Goal: Transaction & Acquisition: Register for event/course

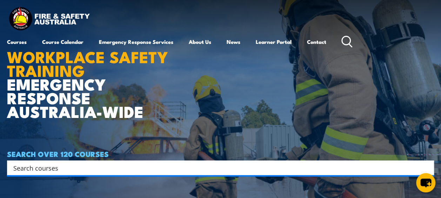
click at [104, 164] on input "Search input" at bounding box center [215, 167] width 405 height 11
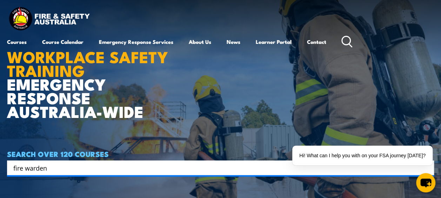
type input "fire warden"
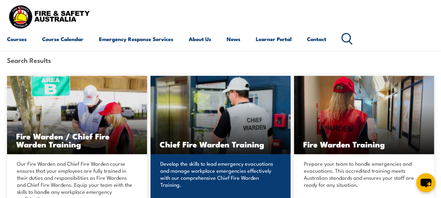
scroll to position [175, 0]
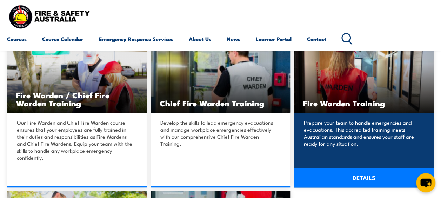
click at [338, 135] on p "Prepare your team to handle emergencies and evacuations. This accredited traini…" at bounding box center [363, 133] width 118 height 28
click at [365, 174] on link "DETAILS" at bounding box center [364, 178] width 140 height 20
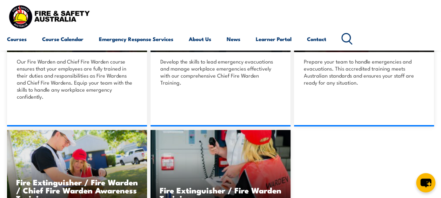
scroll to position [281, 0]
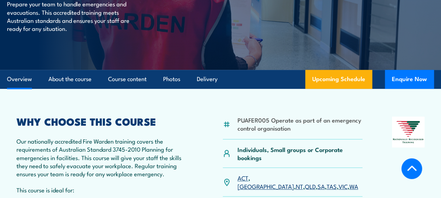
scroll to position [140, 0]
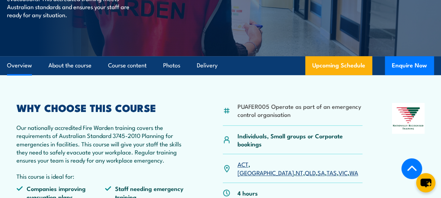
click at [338, 168] on link "VIC" at bounding box center [342, 172] width 9 height 8
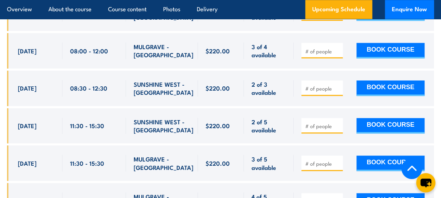
scroll to position [1675, 0]
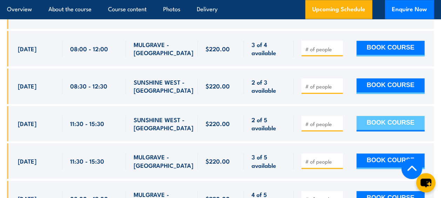
click at [361, 116] on button "BOOK COURSE" at bounding box center [391, 123] width 68 height 15
drag, startPoint x: 44, startPoint y: 112, endPoint x: 164, endPoint y: 114, distance: 120.8
click at [36, 119] on span "17 Nov, 2025" at bounding box center [27, 123] width 19 height 8
click at [372, 116] on button "BOOK COURSE" at bounding box center [391, 123] width 68 height 15
click at [333, 120] on input "number" at bounding box center [322, 123] width 35 height 7
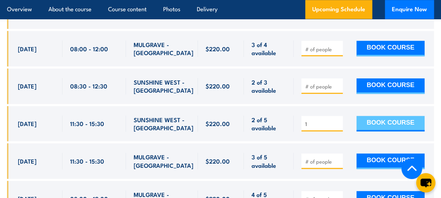
type input "1"
click at [399, 116] on button "BOOK COURSE" at bounding box center [391, 123] width 68 height 15
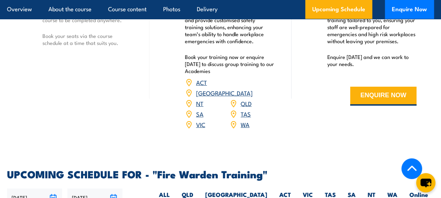
scroll to position [1078, 0]
